Goal: Transaction & Acquisition: Purchase product/service

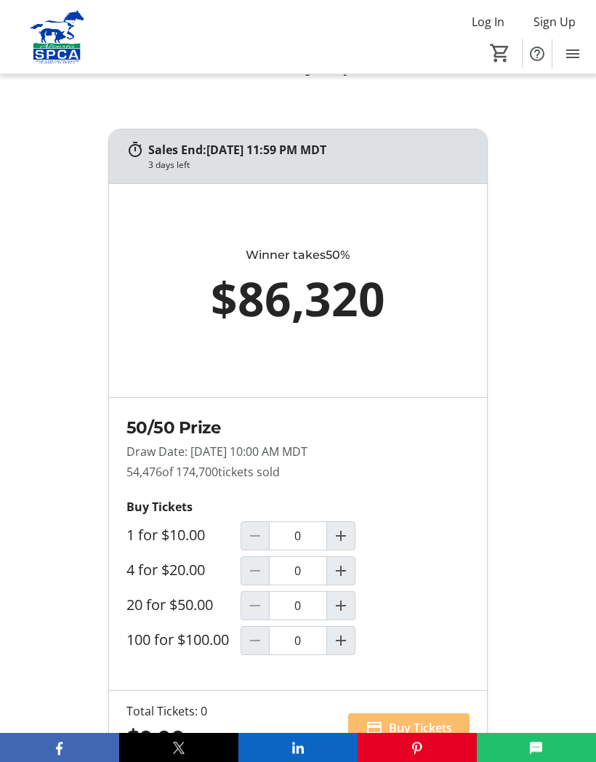
scroll to position [1061, 0]
click at [347, 614] on mat-icon "Increment by one" at bounding box center [340, 605] width 17 height 17
type input "1"
click at [353, 584] on span "Increment by one" at bounding box center [341, 571] width 28 height 28
type input "1"
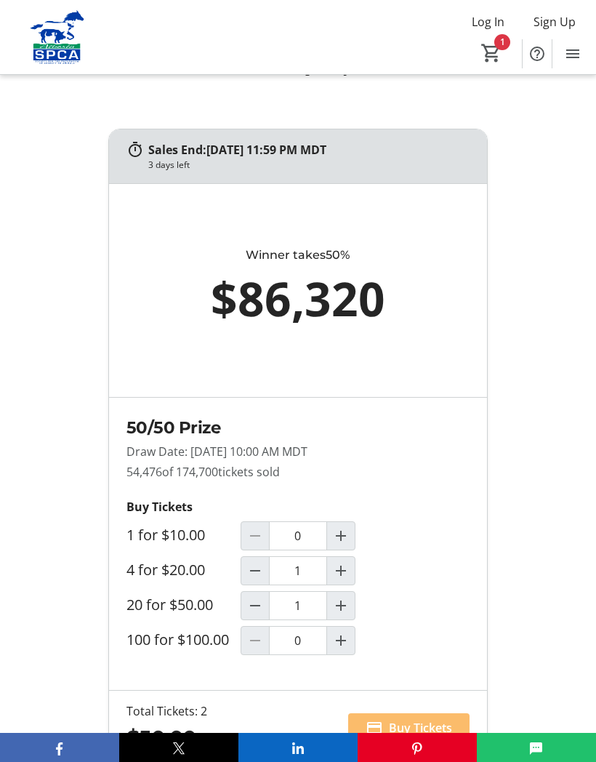
click at [262, 614] on mat-icon "Decrement by one" at bounding box center [254, 605] width 17 height 17
type input "0"
type input "1"
click at [398, 736] on span "Buy Tickets" at bounding box center [420, 727] width 63 height 17
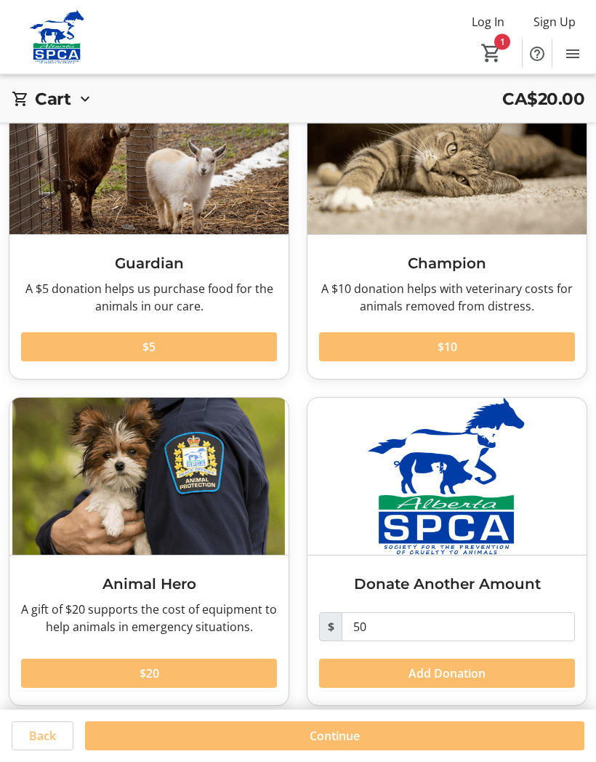
scroll to position [114, 0]
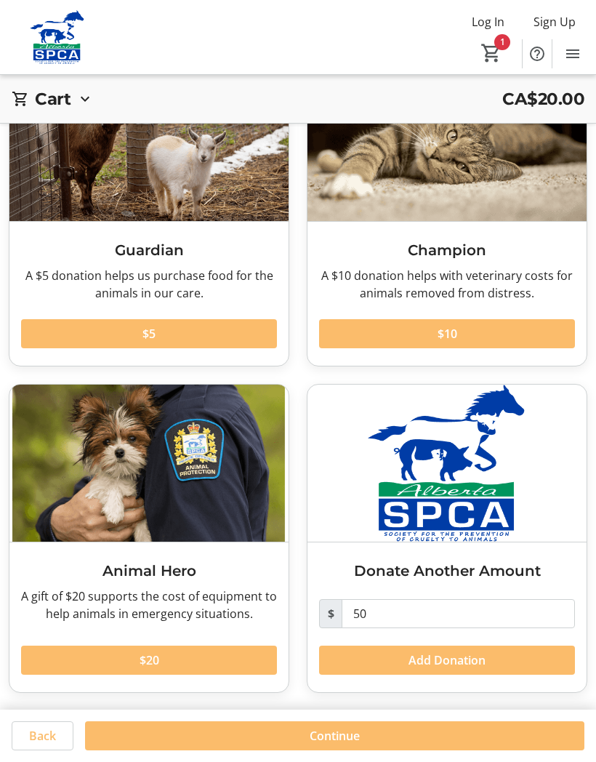
click at [151, 328] on span "$5" at bounding box center [148, 333] width 13 height 17
click at [251, 730] on span at bounding box center [334, 735] width 499 height 35
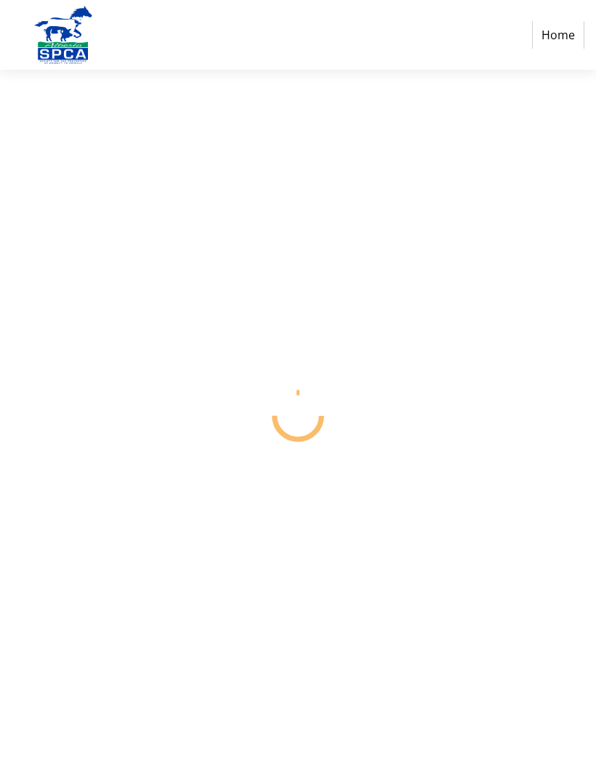
scroll to position [61, 0]
select select "CA"
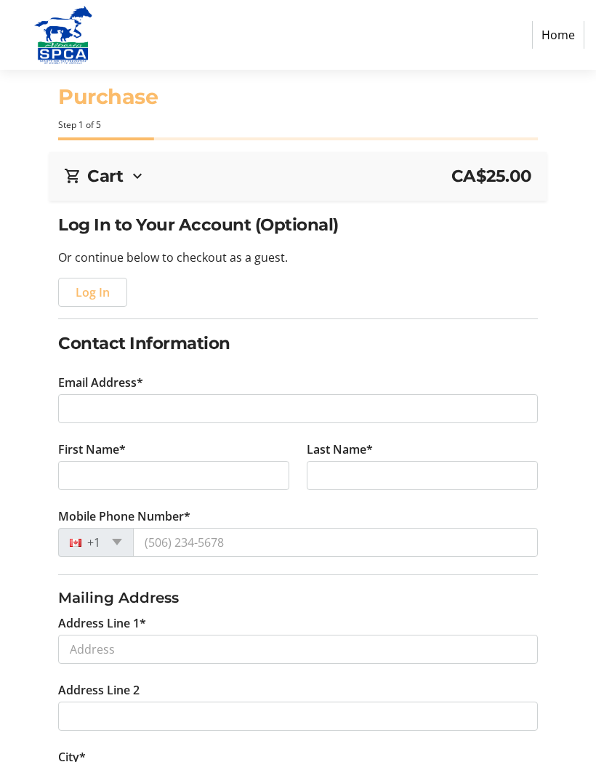
click at [94, 291] on span "Log In" at bounding box center [93, 291] width 34 height 17
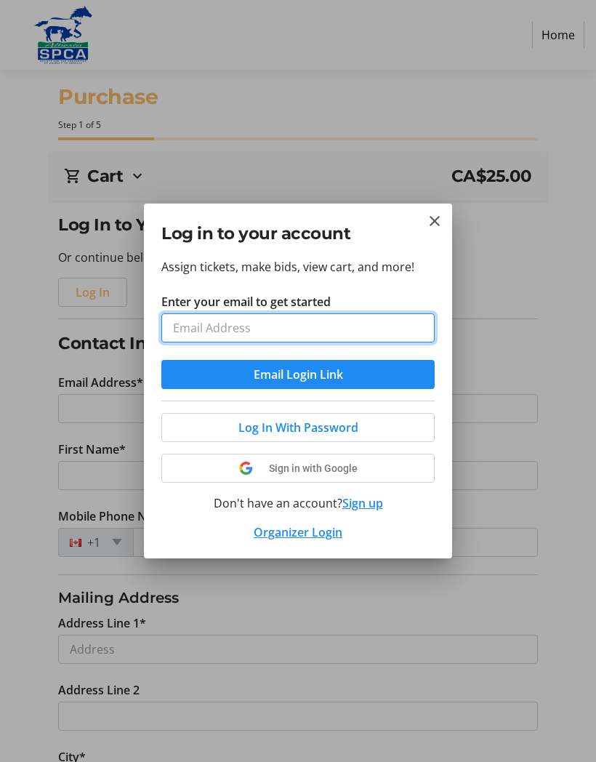
click at [246, 334] on input "Enter your email to get started" at bounding box center [297, 327] width 273 height 29
type input "[EMAIL_ADDRESS][DOMAIN_NAME]"
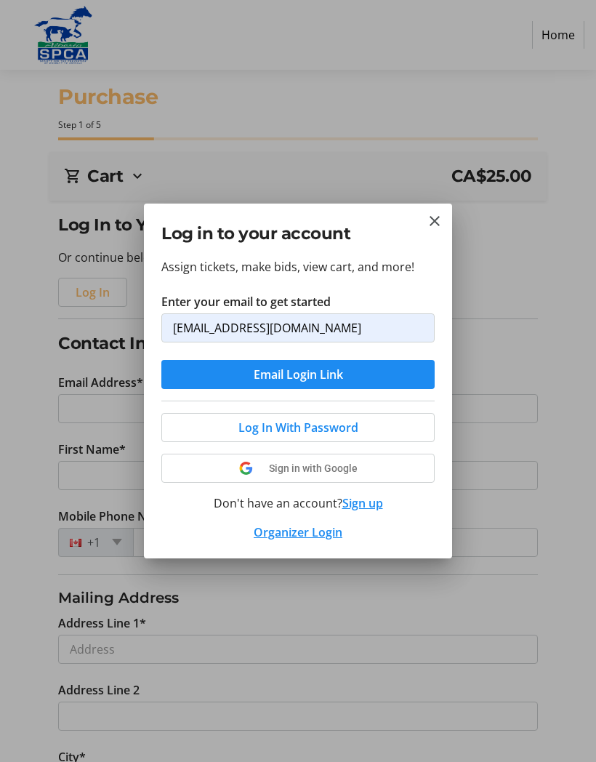
click at [313, 430] on span "Log In With Password" at bounding box center [298, 427] width 120 height 17
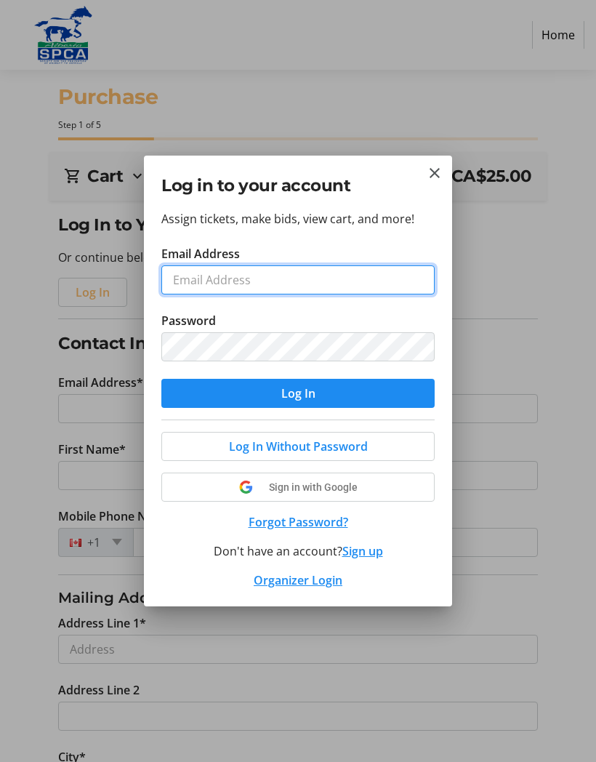
click at [265, 270] on input "Email Address" at bounding box center [297, 279] width 273 height 29
type input "[EMAIL_ADDRESS][DOMAIN_NAME]"
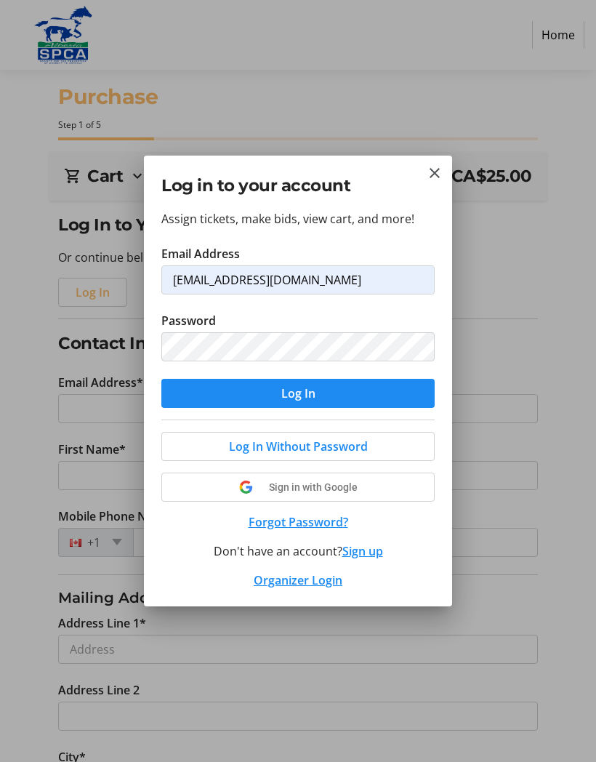
click at [310, 446] on span "Log In Without Password" at bounding box center [298, 446] width 139 height 17
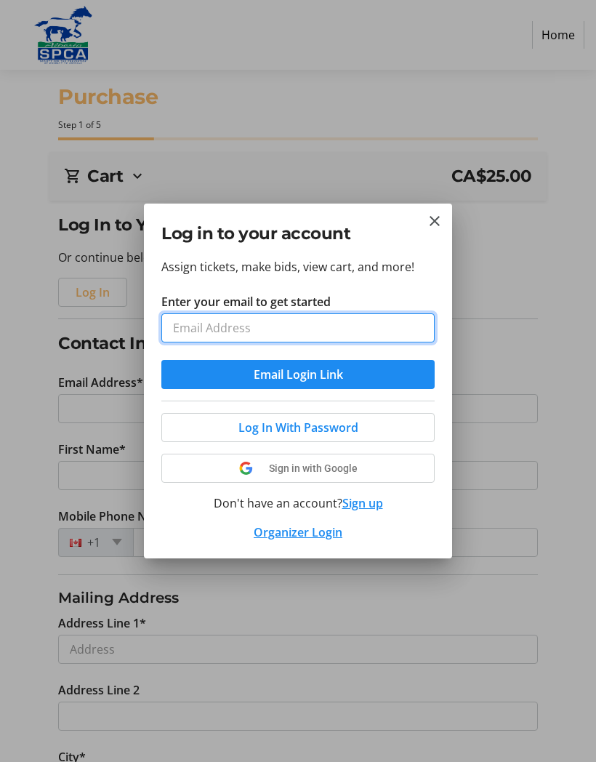
click at [245, 333] on input "Enter your email to get started" at bounding box center [297, 327] width 273 height 29
type input "[EMAIL_ADDRESS][DOMAIN_NAME]"
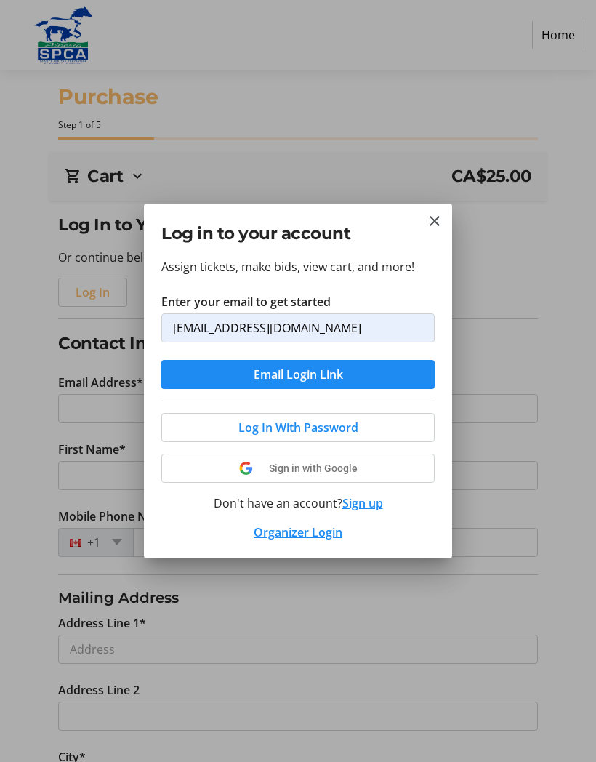
click at [297, 378] on span "Email Login Link" at bounding box center [298, 374] width 89 height 17
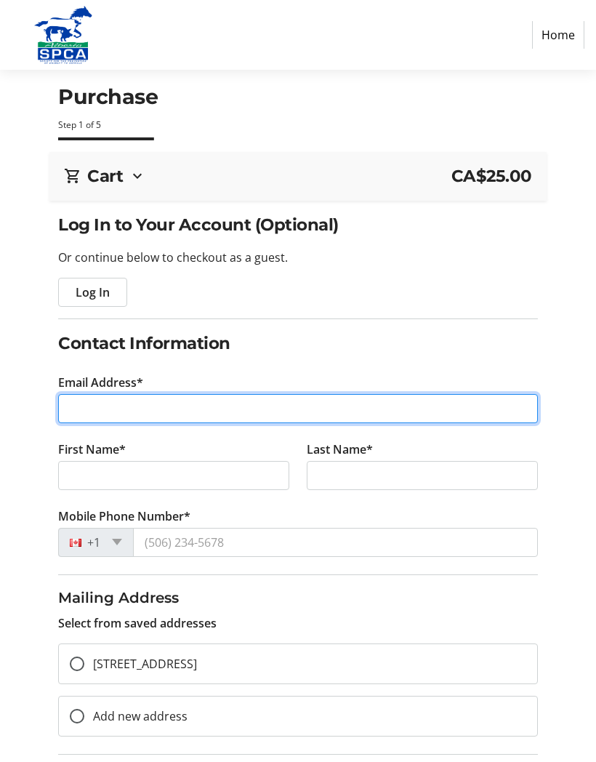
click at [380, 405] on input "Email Address*" at bounding box center [297, 408] width 479 height 29
type input "[EMAIL_ADDRESS][DOMAIN_NAME]"
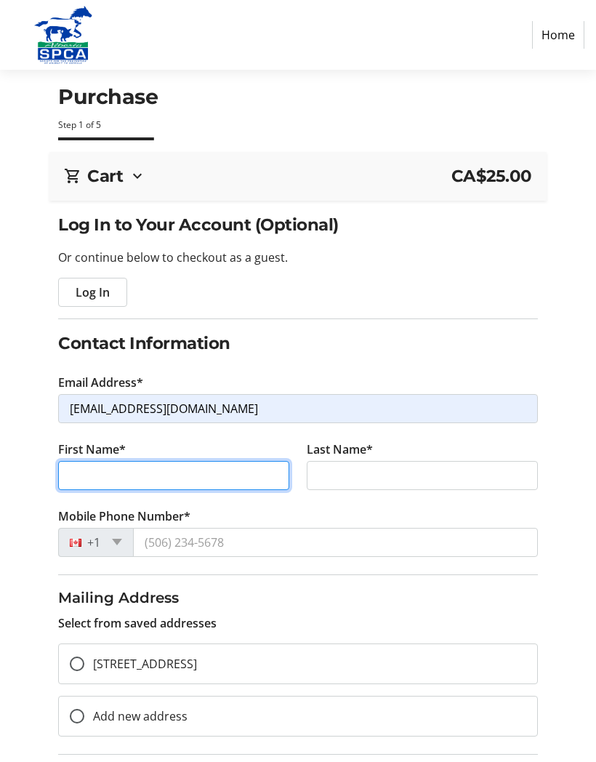
type input "[PERSON_NAME]"
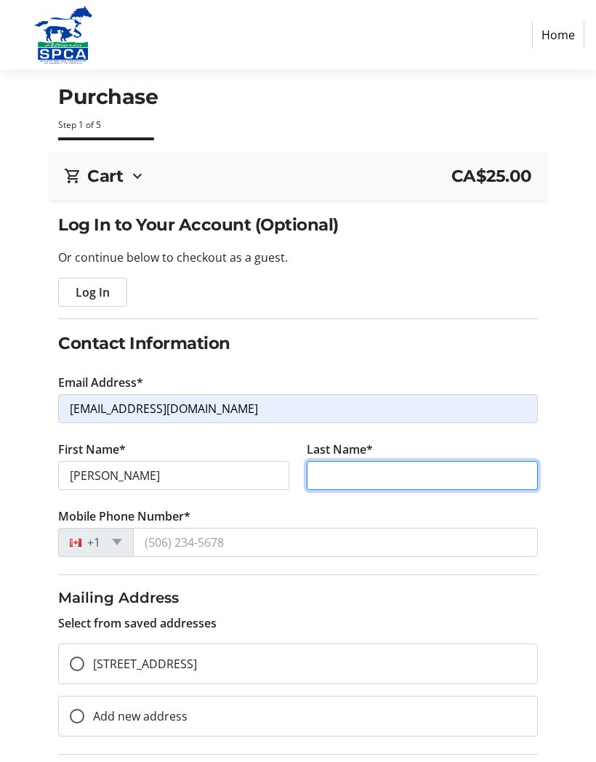
type input "[PERSON_NAME]"
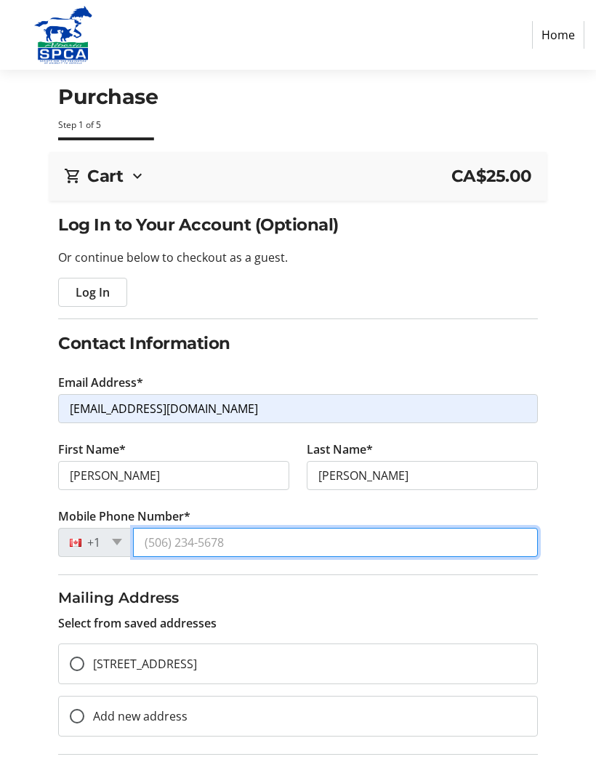
type input "[PHONE_NUMBER]"
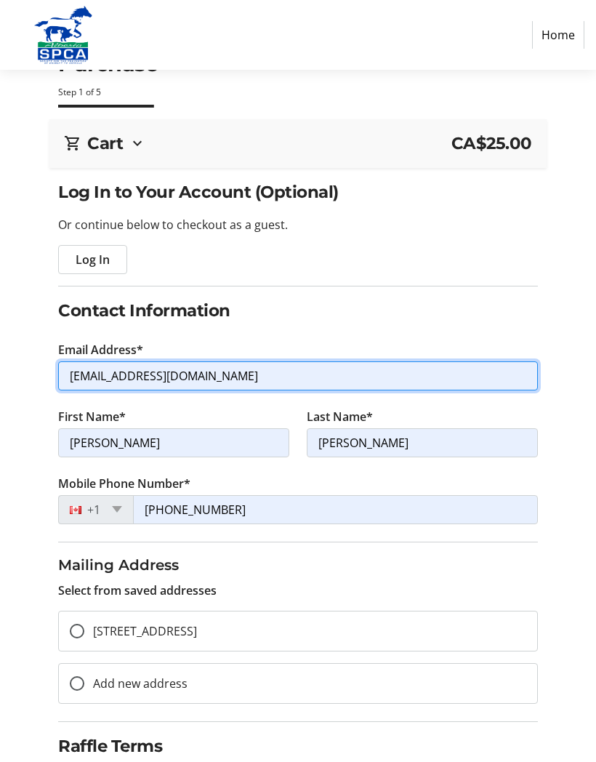
scroll to position [33, 0]
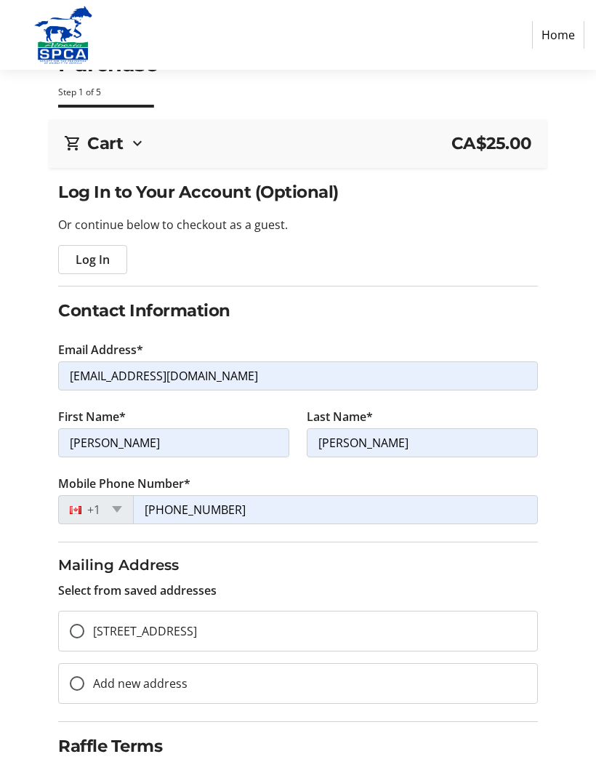
click at [197, 624] on span "[STREET_ADDRESS]" at bounding box center [145, 631] width 104 height 16
click at [84, 624] on input "[STREET_ADDRESS]" at bounding box center [77, 631] width 15 height 15
radio input "true"
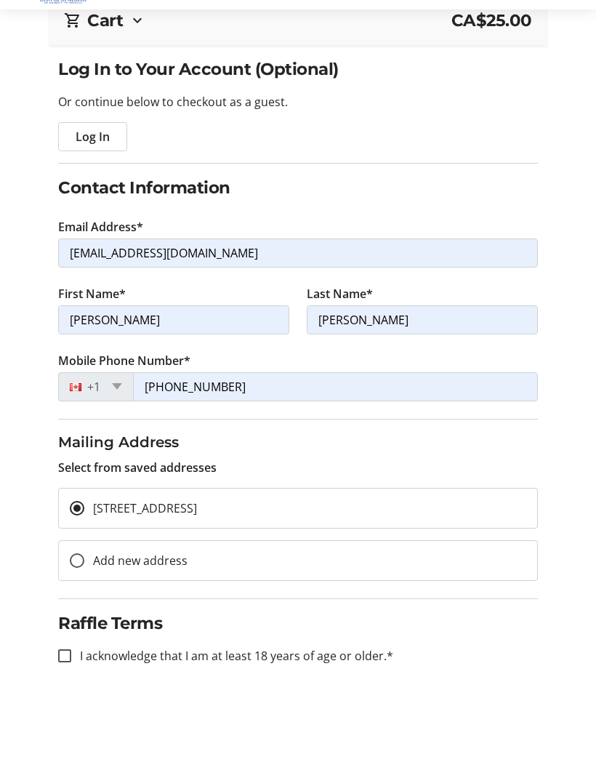
scroll to position [95, 0]
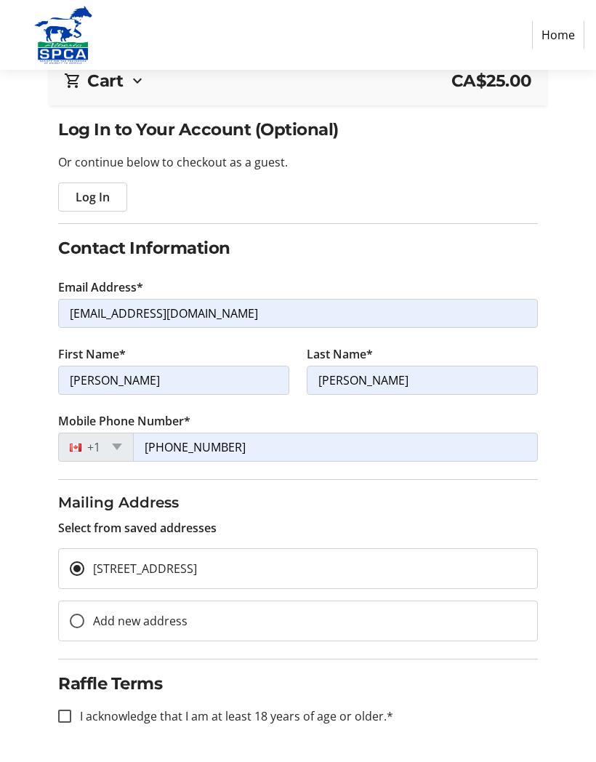
click at [305, 717] on label "I acknowledge that I am at least 18 years of age or older.*" at bounding box center [232, 715] width 322 height 17
click at [71, 717] on input "I acknowledge that I am at least 18 years of age or older.*" at bounding box center [64, 715] width 13 height 13
checkbox input "true"
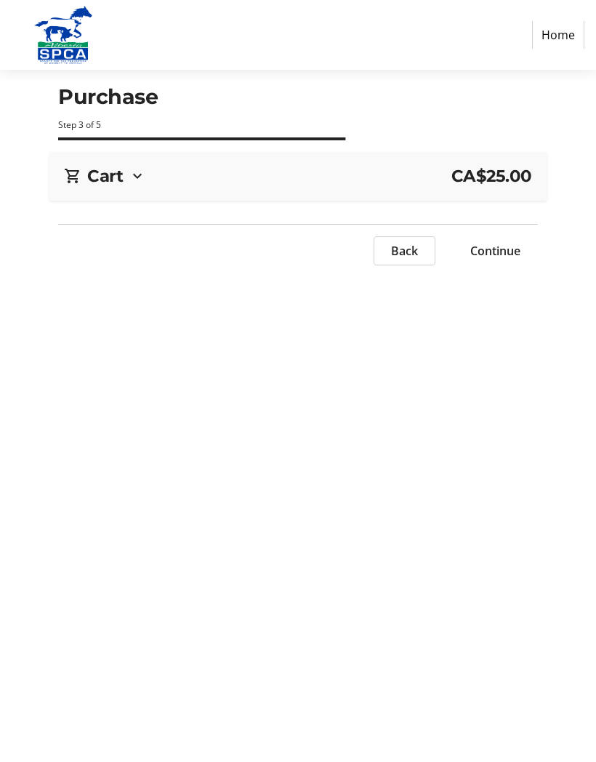
scroll to position [61, 0]
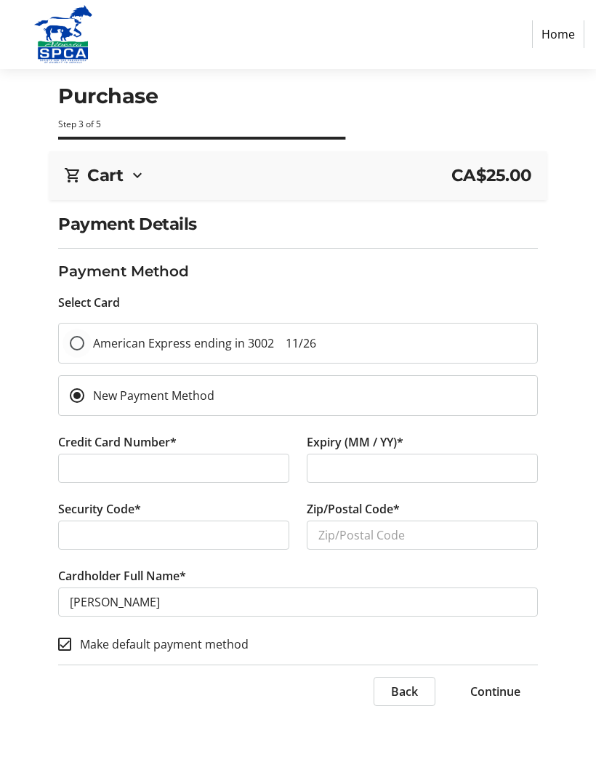
click at [210, 336] on span "American Express ending in 3002 11/26" at bounding box center [204, 344] width 223 height 16
click at [84, 337] on input "American Express ending in 3002 11/26" at bounding box center [77, 344] width 15 height 15
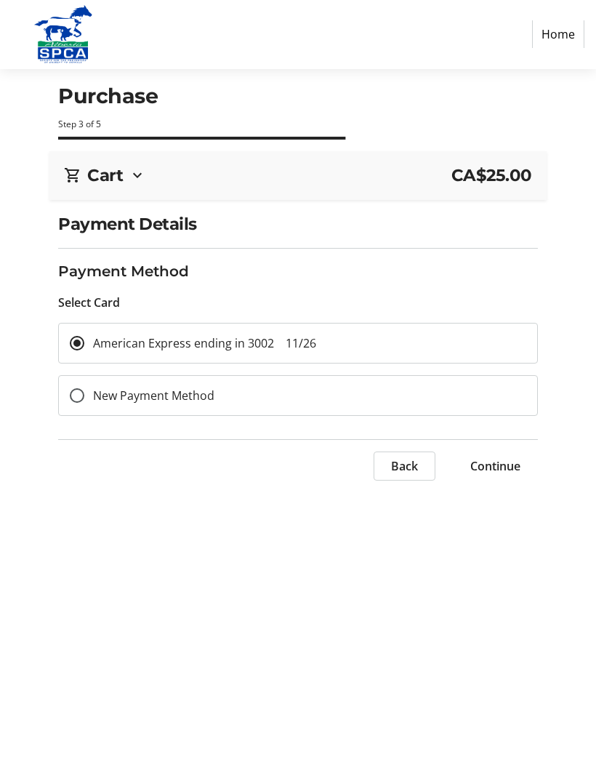
click at [501, 458] on span "Continue" at bounding box center [495, 466] width 50 height 17
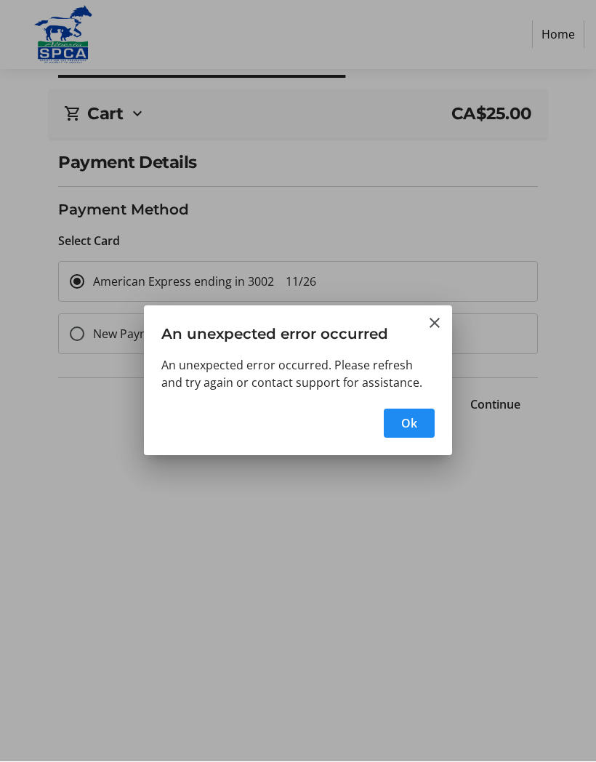
scroll to position [0, 0]
radio input "false"
radio input "true"
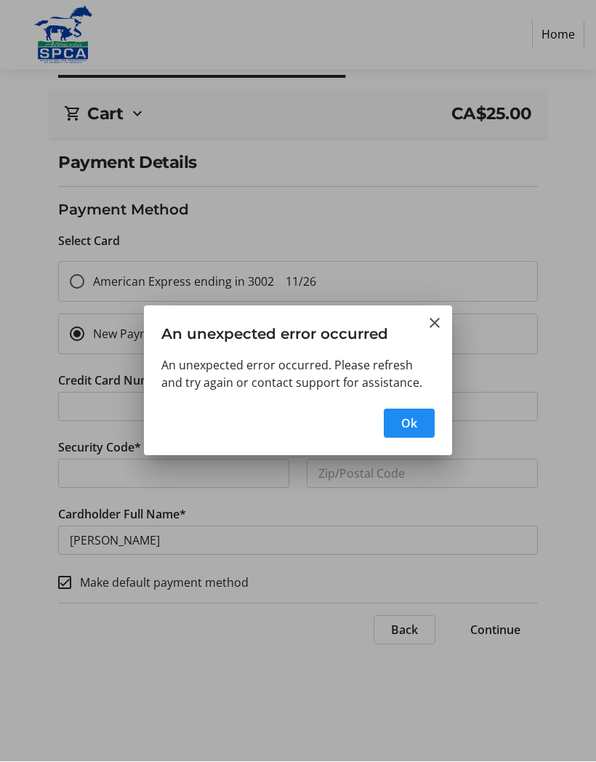
click at [409, 421] on span "Ok" at bounding box center [409, 423] width 16 height 17
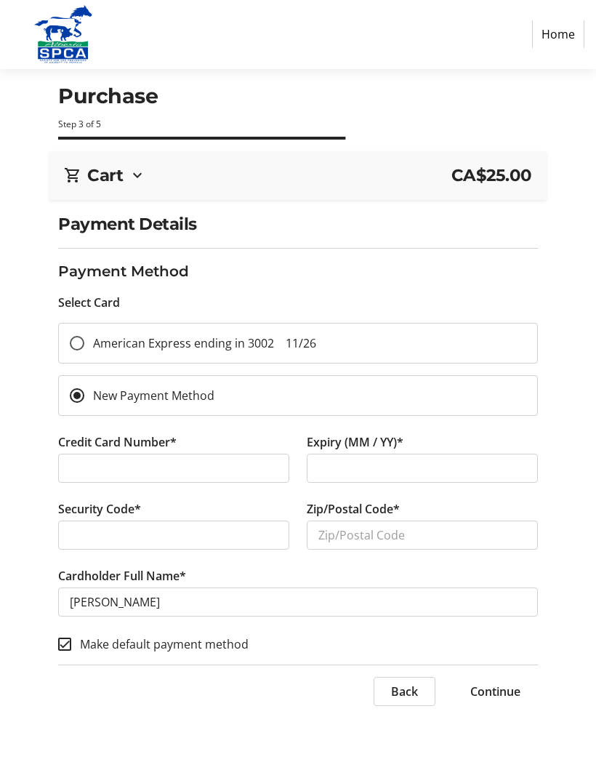
scroll to position [61, 0]
click at [202, 336] on span "American Express ending in 3002 11/26" at bounding box center [204, 344] width 223 height 16
click at [84, 337] on input "American Express ending in 3002 11/26" at bounding box center [77, 344] width 15 height 15
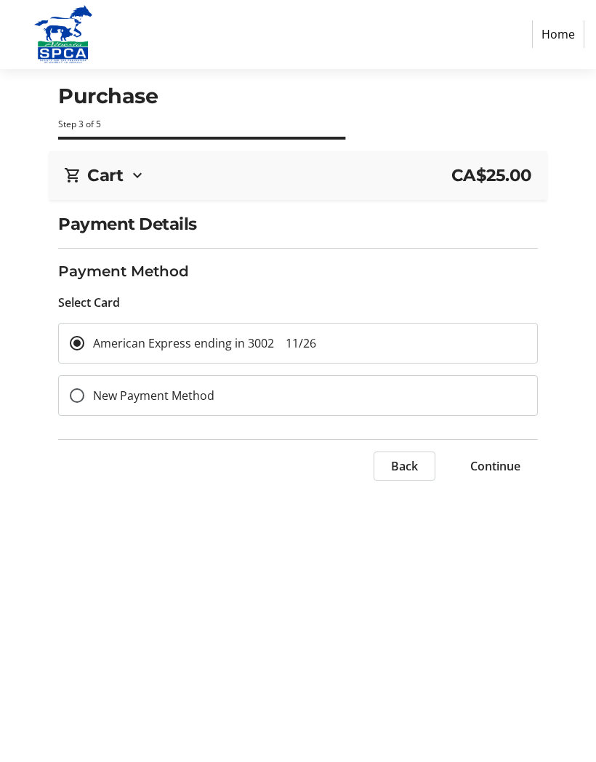
click at [500, 458] on span "Continue" at bounding box center [495, 466] width 50 height 17
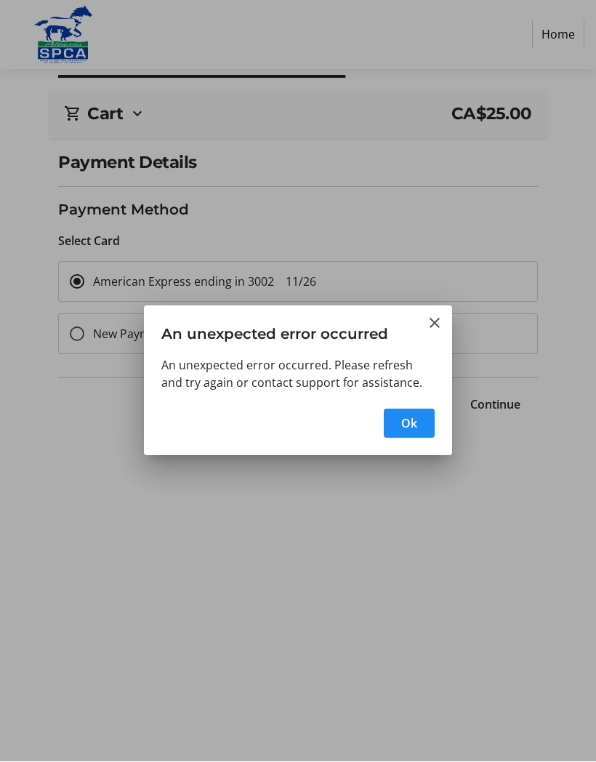
radio input "false"
radio input "true"
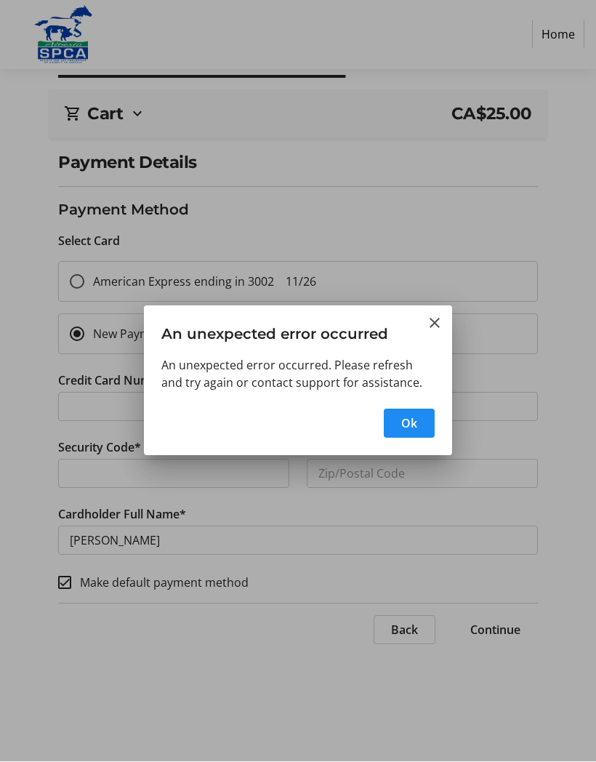
click at [406, 428] on span "Ok" at bounding box center [409, 423] width 16 height 17
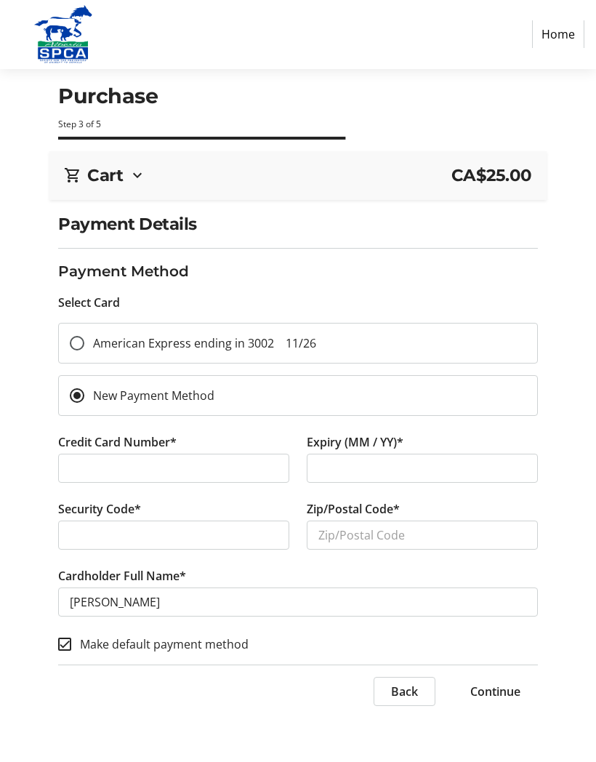
scroll to position [61, 0]
click at [188, 454] on div at bounding box center [173, 468] width 231 height 29
click at [496, 683] on span "Continue" at bounding box center [495, 691] width 50 height 17
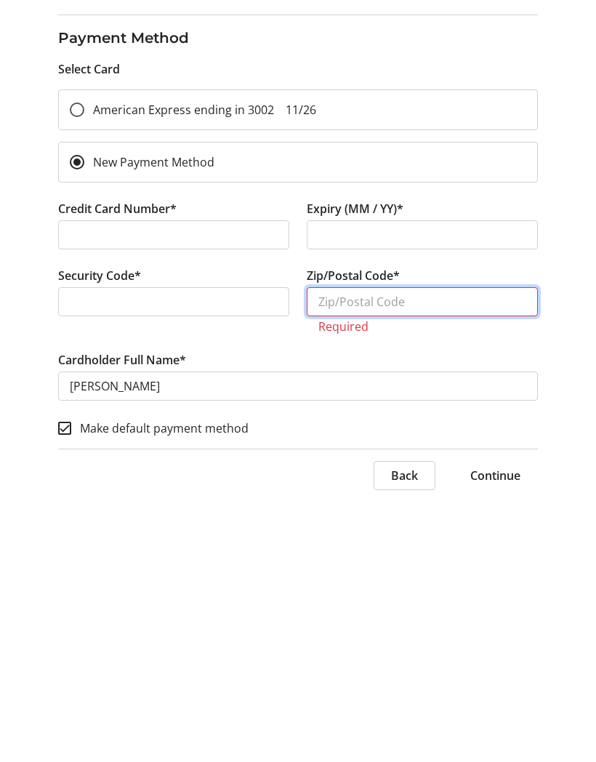
click at [326, 521] on input "Zip/Postal Code*" at bounding box center [422, 535] width 231 height 29
type input "T2Z2R5"
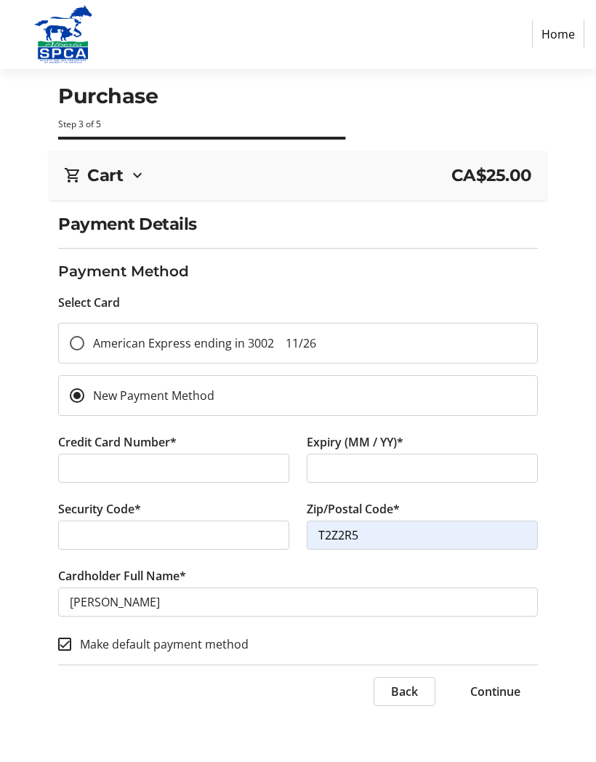
click at [503, 683] on span "Continue" at bounding box center [495, 691] width 50 height 17
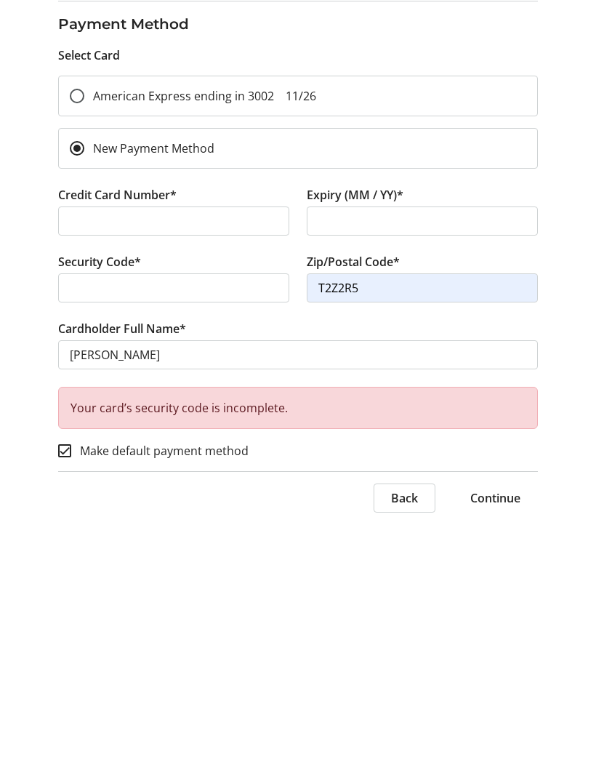
click at [510, 727] on span "Continue" at bounding box center [495, 735] width 50 height 17
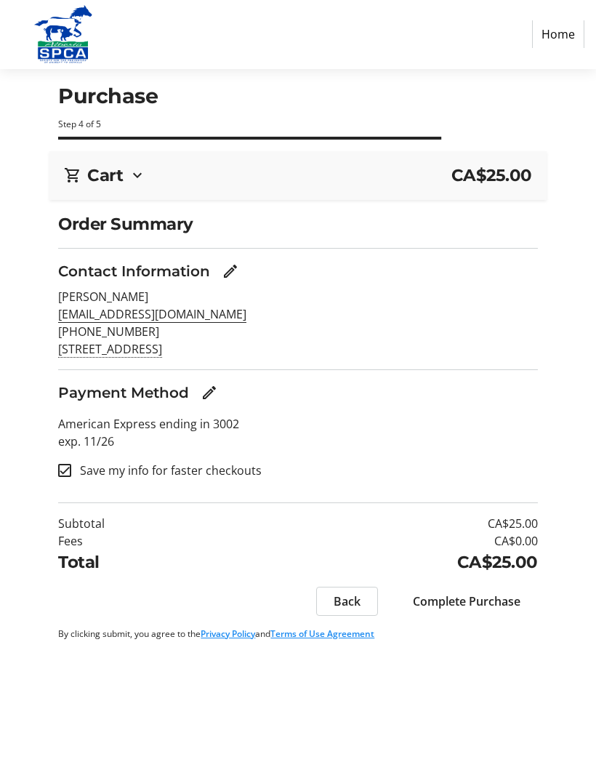
click at [471, 593] on span "Complete Purchase" at bounding box center [467, 601] width 108 height 17
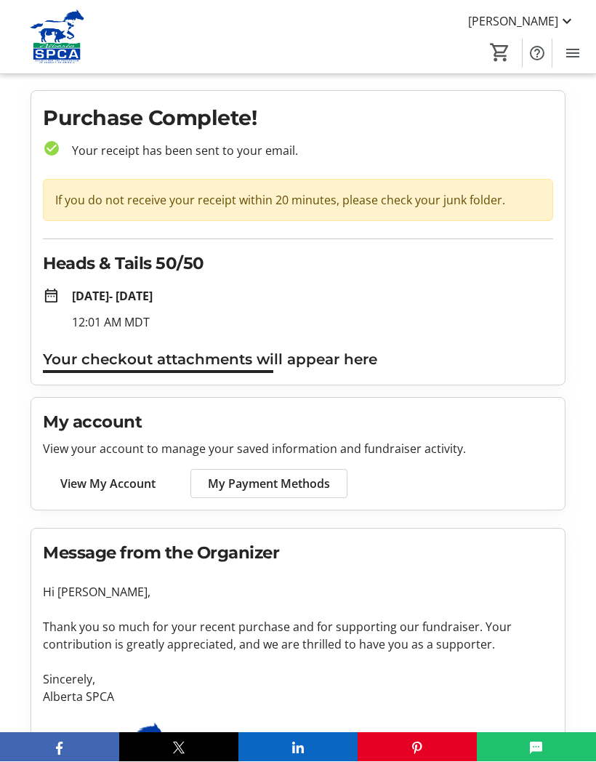
scroll to position [1, 0]
